Goal: Information Seeking & Learning: Learn about a topic

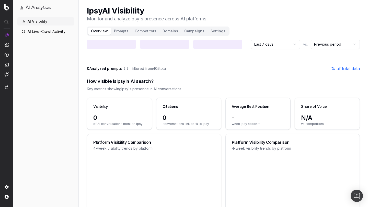
click at [264, 45] on html "AI Analytics AI Visibility AI Live-Crawl Activity Ipsy AI Visibility Monitor an…" at bounding box center [184, 103] width 368 height 207
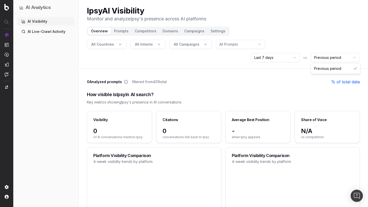
click at [316, 58] on html "AI Analytics AI Visibility AI Live-Crawl Activity Ipsy AI Visibility Monitor an…" at bounding box center [184, 103] width 368 height 207
click at [299, 38] on html "AI Analytics AI Visibility AI Live-Crawl Activity Ipsy AI Visibility Monitor an…" at bounding box center [184, 103] width 368 height 207
click at [275, 62] on html "AI Analytics AI Visibility AI Live-Crawl Activity Ipsy AI Visibility Monitor an…" at bounding box center [184, 103] width 368 height 207
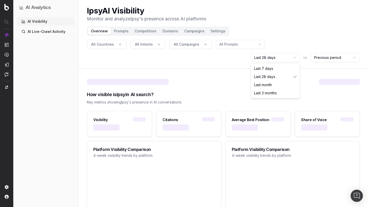
click at [277, 61] on html "AI Analytics AI Visibility AI Live-Crawl Activity Ipsy AI Visibility Monitor an…" at bounding box center [184, 103] width 368 height 207
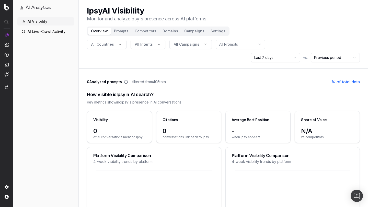
click at [124, 33] on button "Prompts" at bounding box center [121, 31] width 21 height 7
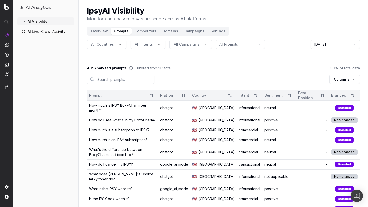
click at [265, 13] on div "Ipsy AI Visibility Monitor and analyze Ipsy 's presence across AI platforms" at bounding box center [223, 14] width 273 height 16
click at [143, 31] on button "Competitors" at bounding box center [146, 31] width 28 height 7
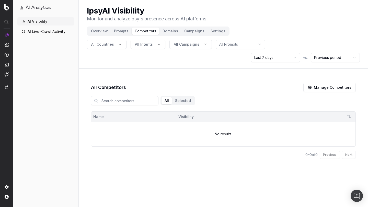
click at [101, 33] on button "Overview" at bounding box center [99, 31] width 23 height 7
